Goal: Find contact information

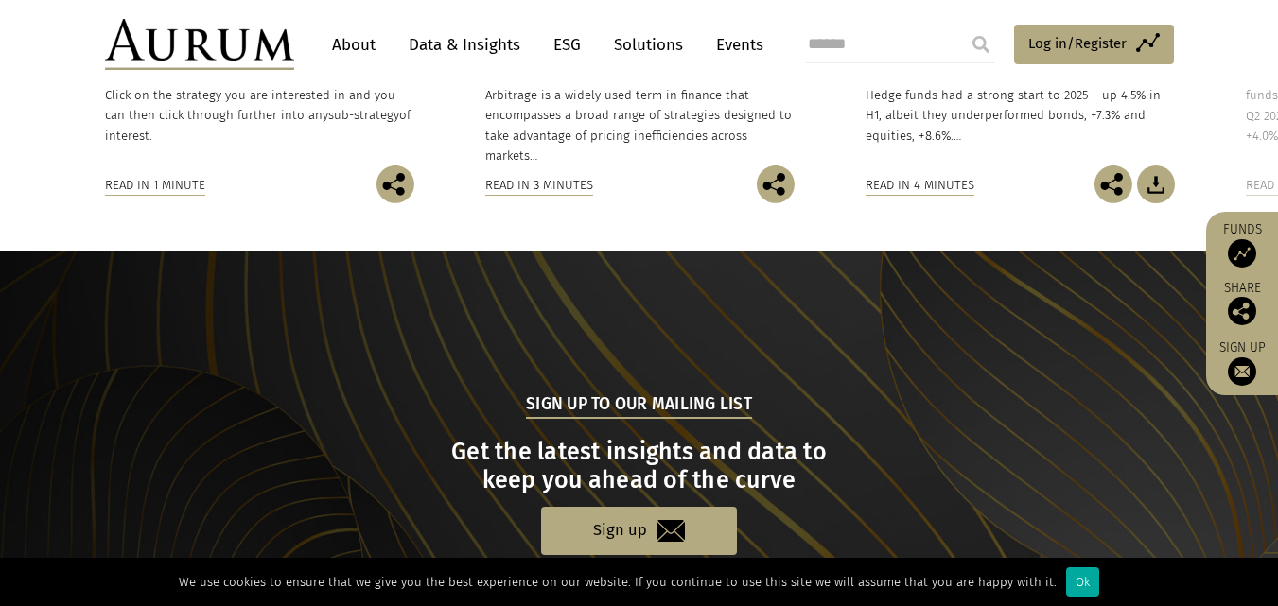
scroll to position [2037, 0]
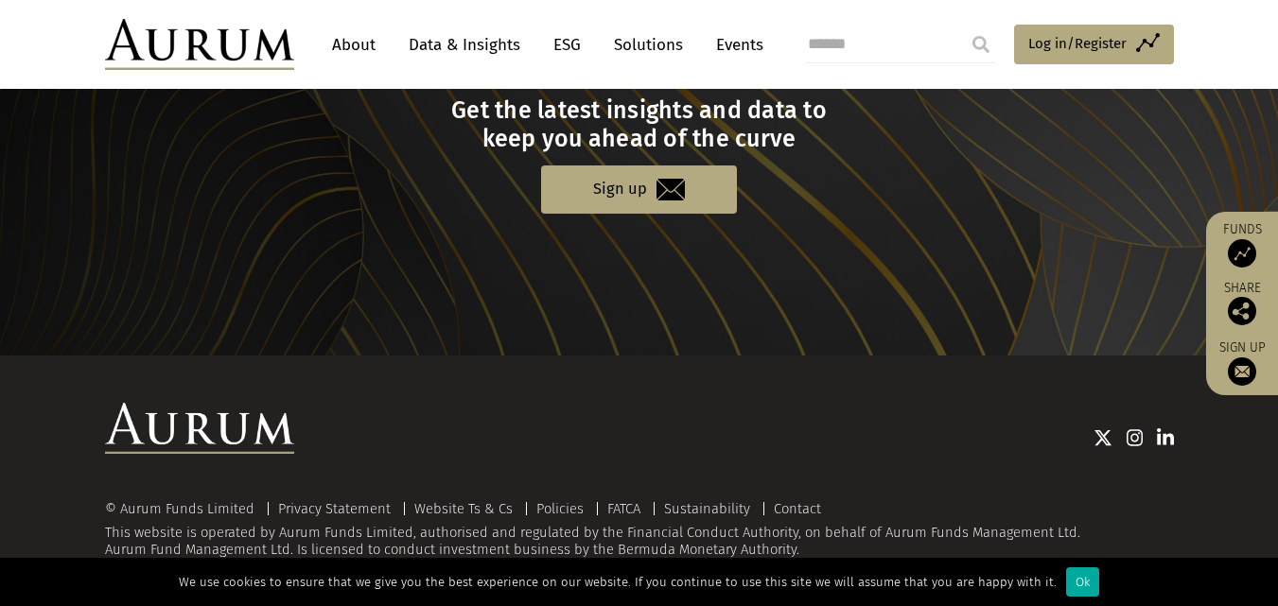
click at [1087, 568] on div "We use cookies to ensure that we give you the best experience on our website. I…" at bounding box center [639, 582] width 1278 height 48
click at [1086, 574] on div "Ok" at bounding box center [1082, 581] width 33 height 29
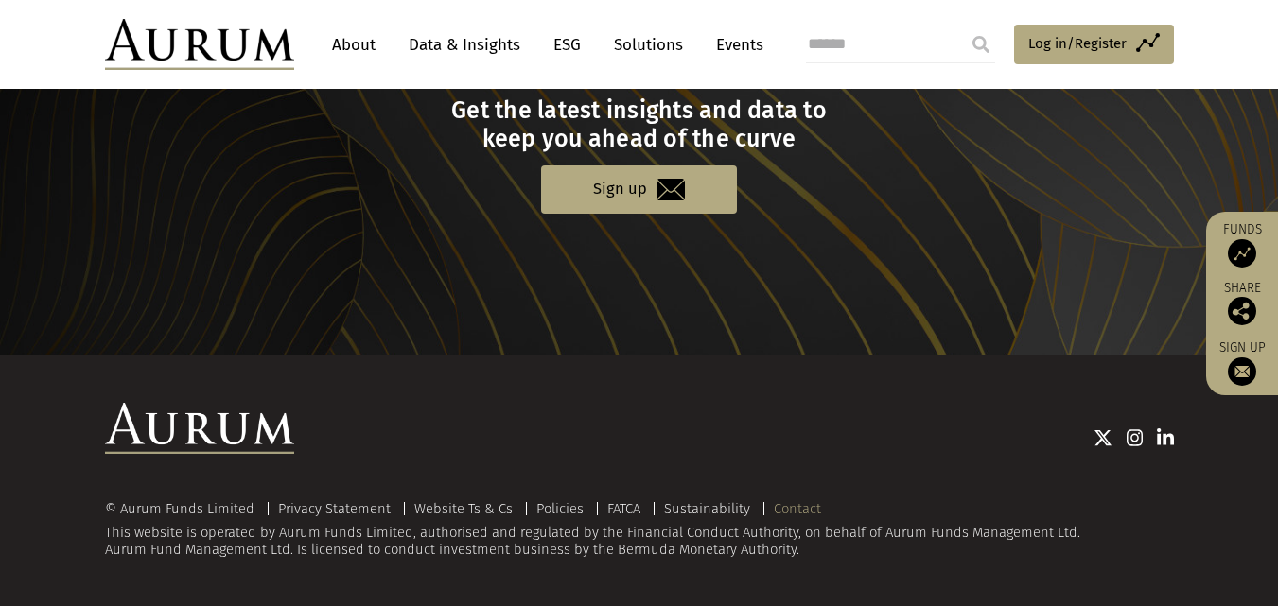
click at [793, 515] on link "Contact" at bounding box center [797, 508] width 47 height 17
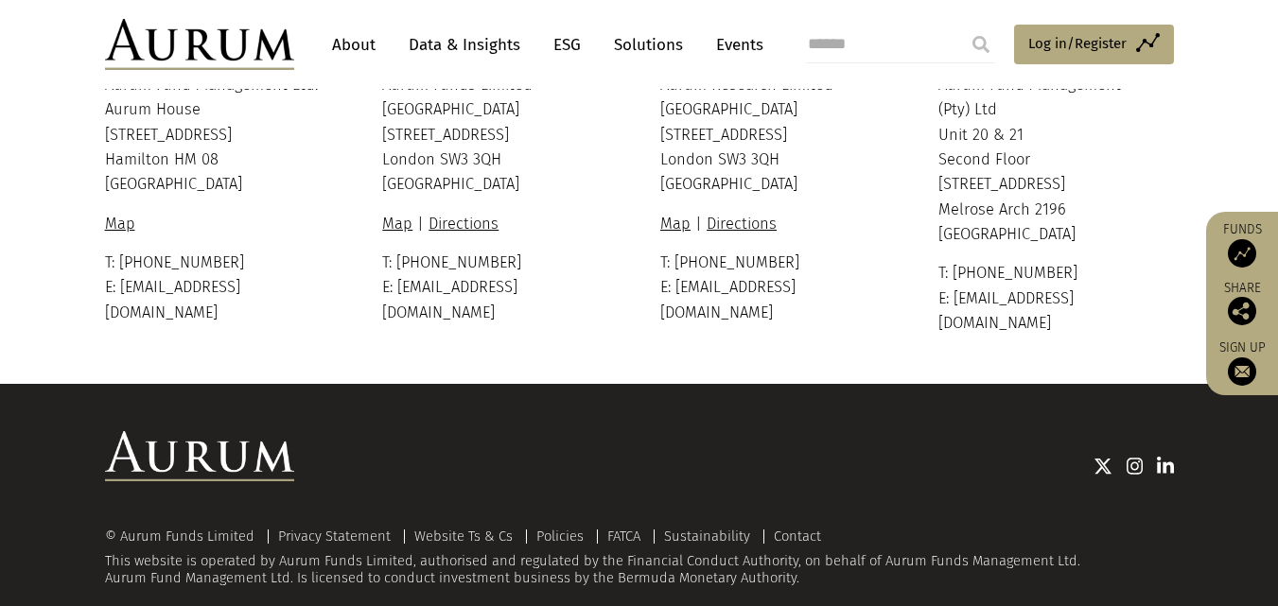
scroll to position [613, 0]
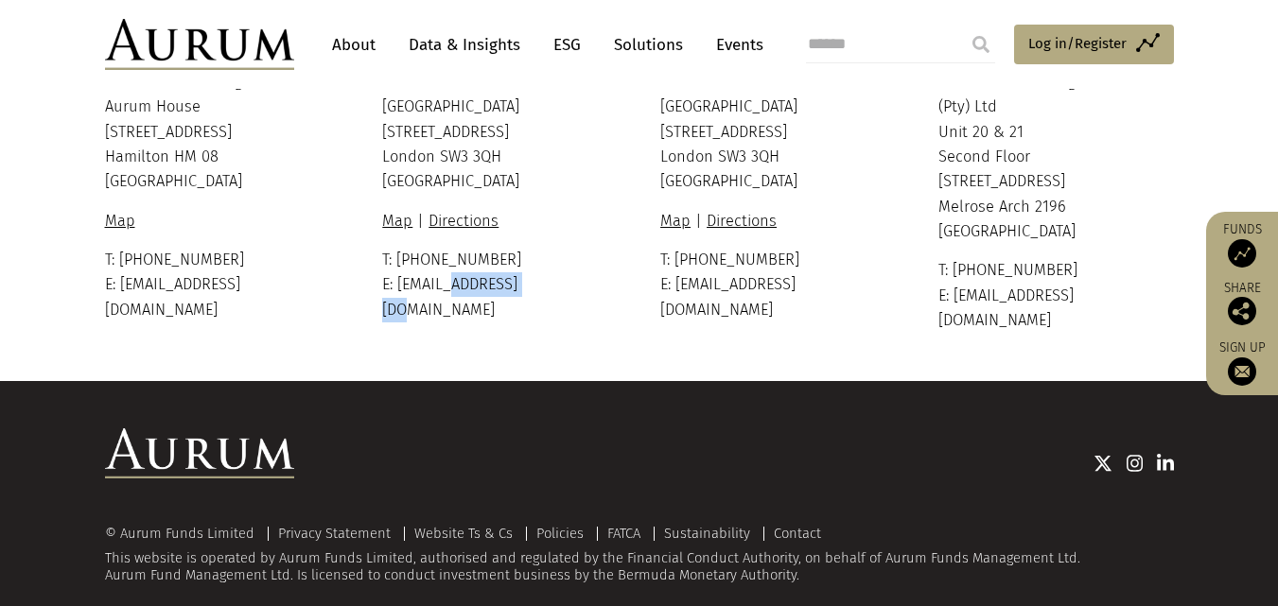
drag, startPoint x: 529, startPoint y: 288, endPoint x: 449, endPoint y: 287, distance: 79.4
click at [449, 287] on p "T: [PHONE_NUMBER] E: [EMAIL_ADDRESS][DOMAIN_NAME]" at bounding box center [497, 285] width 231 height 75
drag, startPoint x: 804, startPoint y: 280, endPoint x: 706, endPoint y: 279, distance: 97.4
click at [706, 279] on p "T: [PHONE_NUMBER] E: [EMAIL_ADDRESS][DOMAIN_NAME]" at bounding box center [775, 285] width 231 height 75
copy p "@[DOMAIN_NAME]"
